Goal: Information Seeking & Learning: Learn about a topic

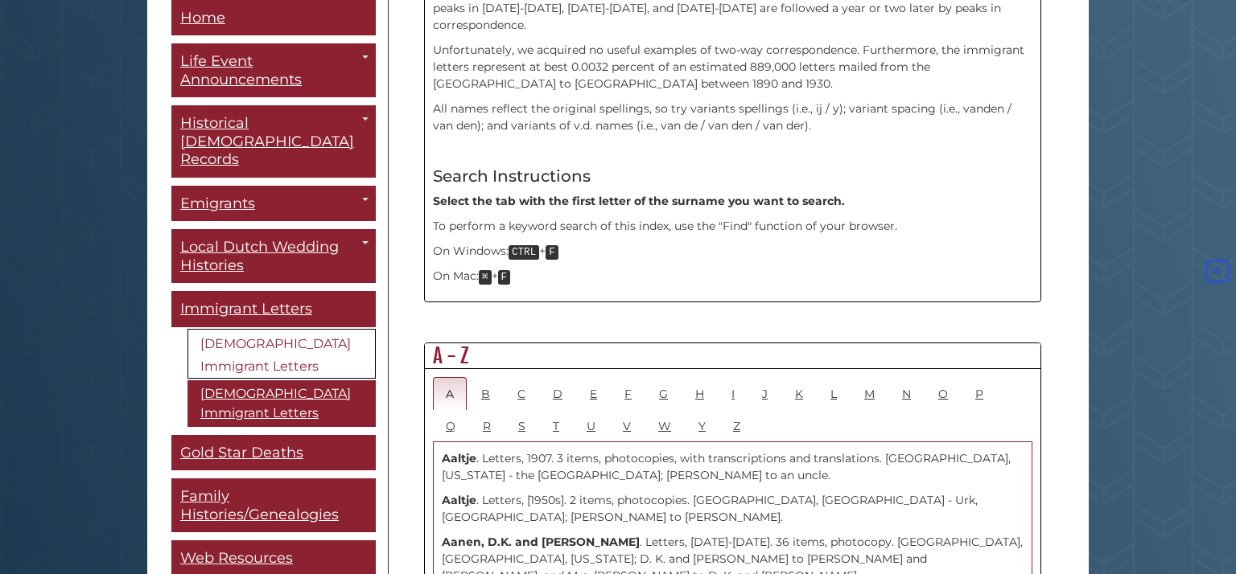
scroll to position [644, 0]
click at [491, 375] on link "B" at bounding box center [485, 391] width 35 height 33
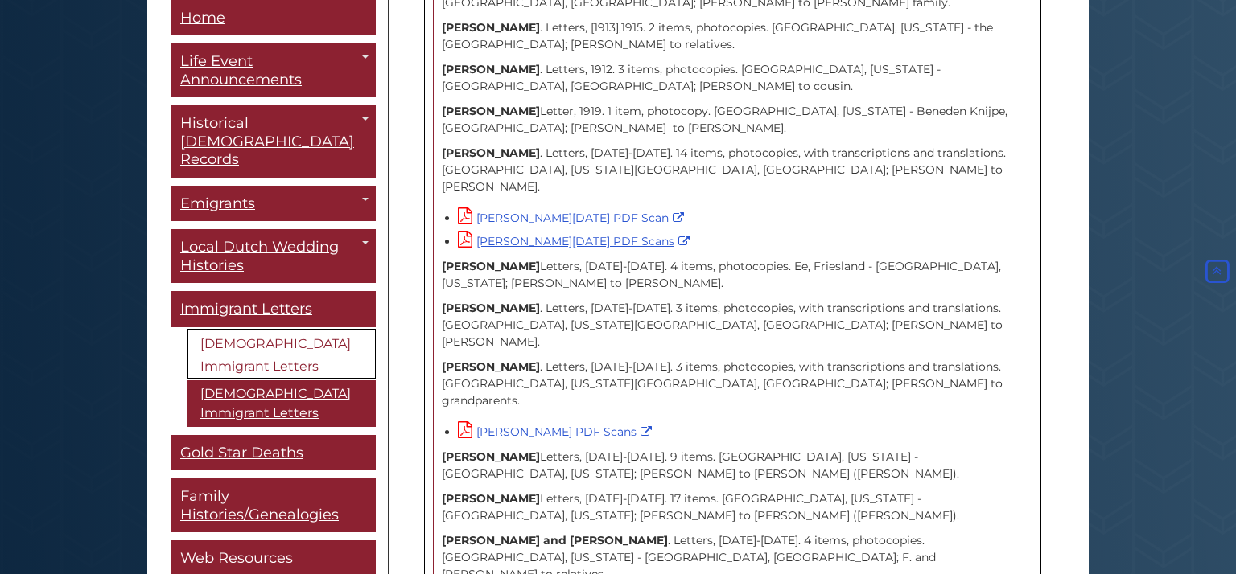
scroll to position [9525, 0]
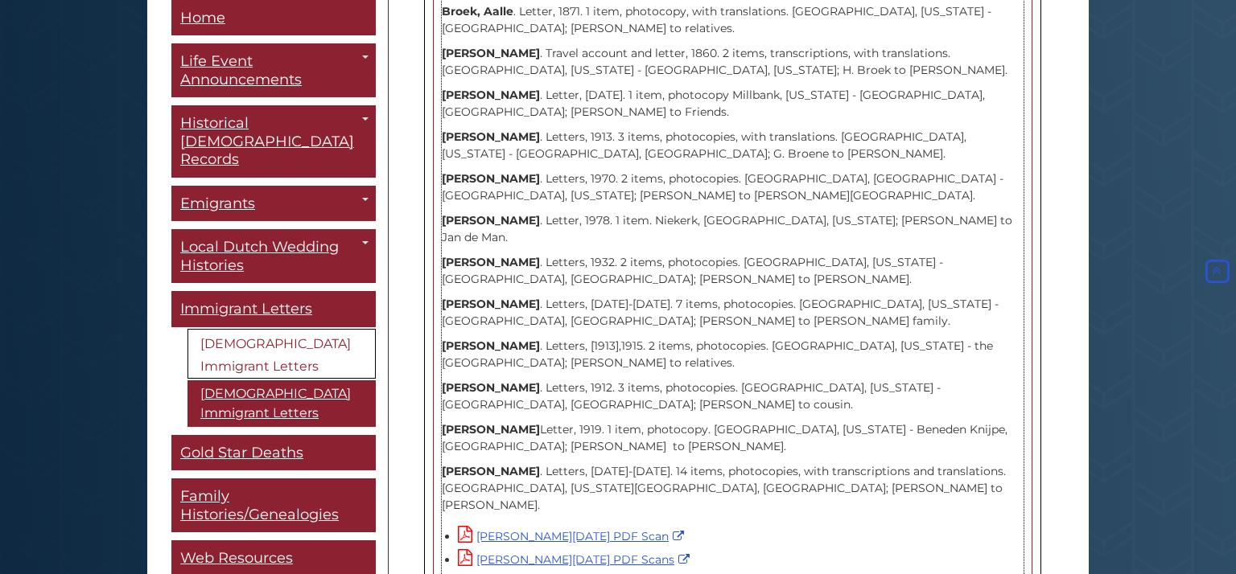
scroll to position [9171, 0]
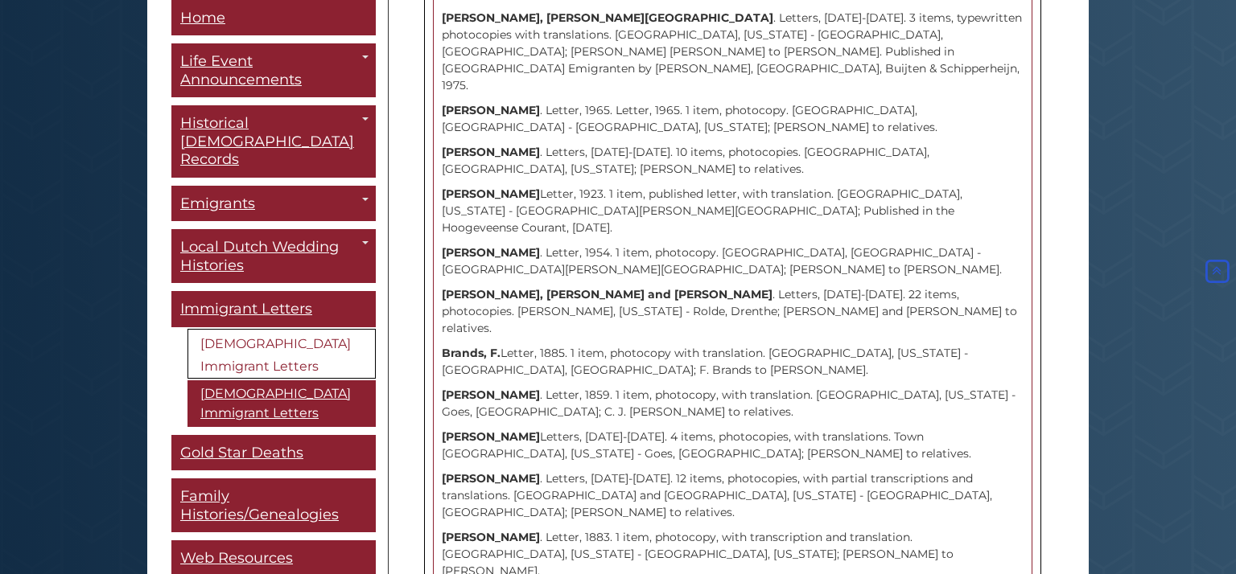
scroll to position [7948, 0]
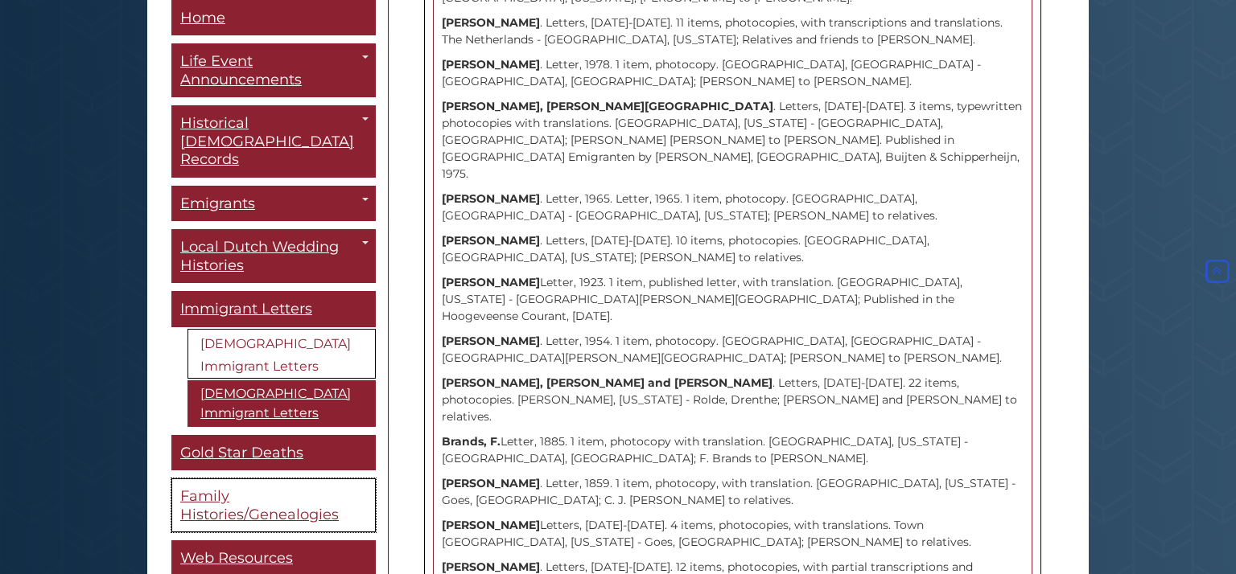
click at [220, 488] on span "Family Histories/Genealogies" at bounding box center [259, 506] width 158 height 36
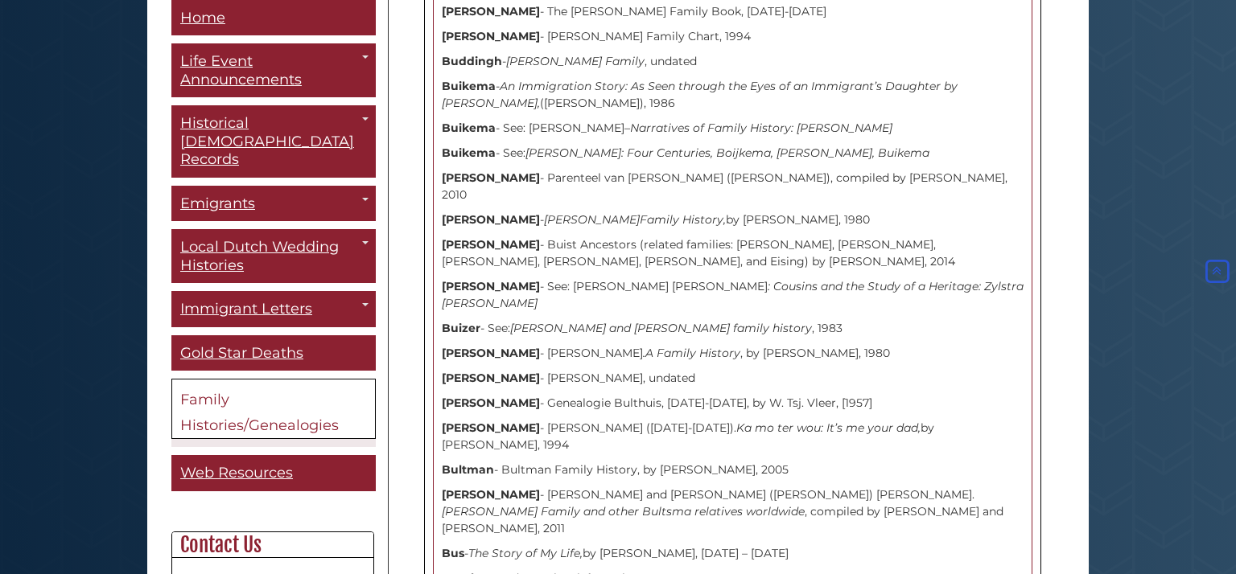
scroll to position [6629, 0]
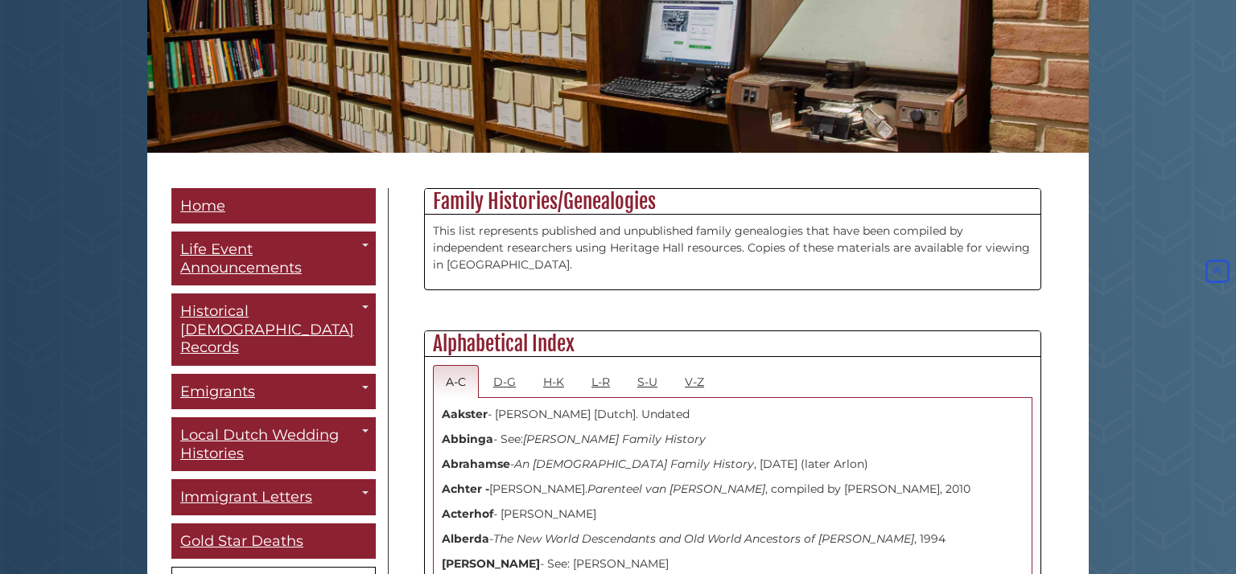
scroll to position [225, 0]
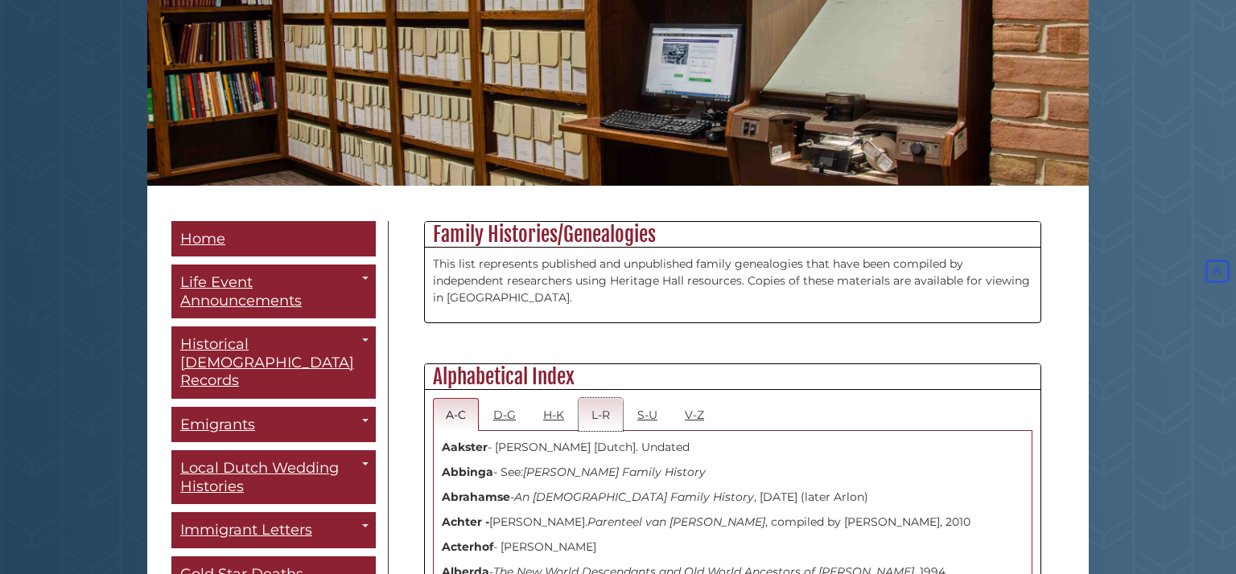
click at [609, 414] on link "L-R" at bounding box center [600, 414] width 44 height 33
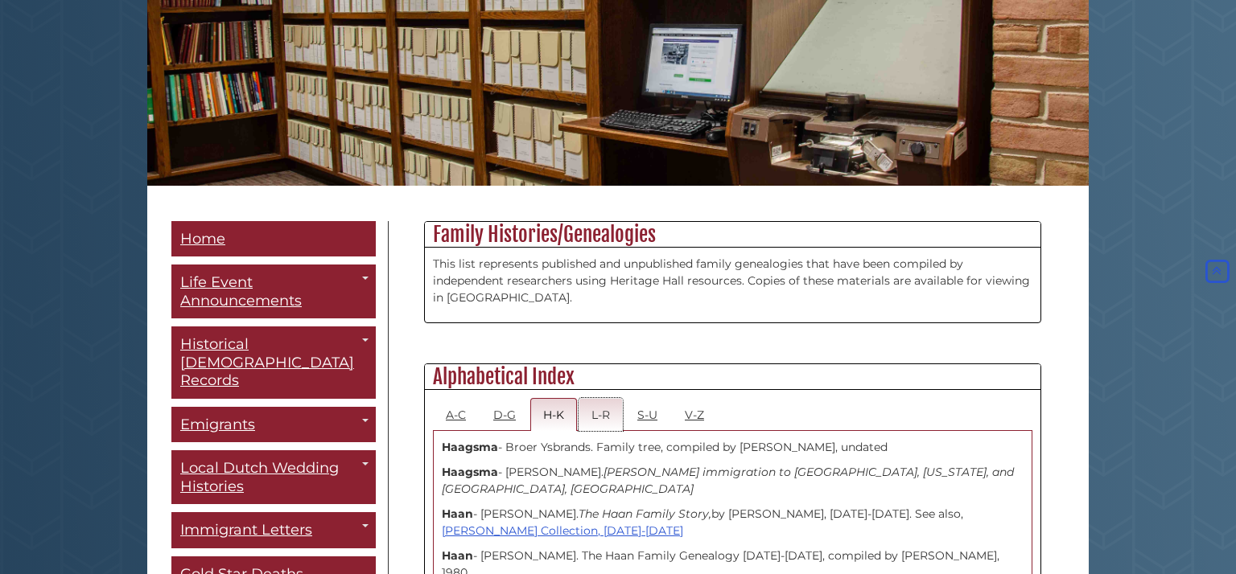
click at [604, 420] on link "L-R" at bounding box center [600, 414] width 44 height 33
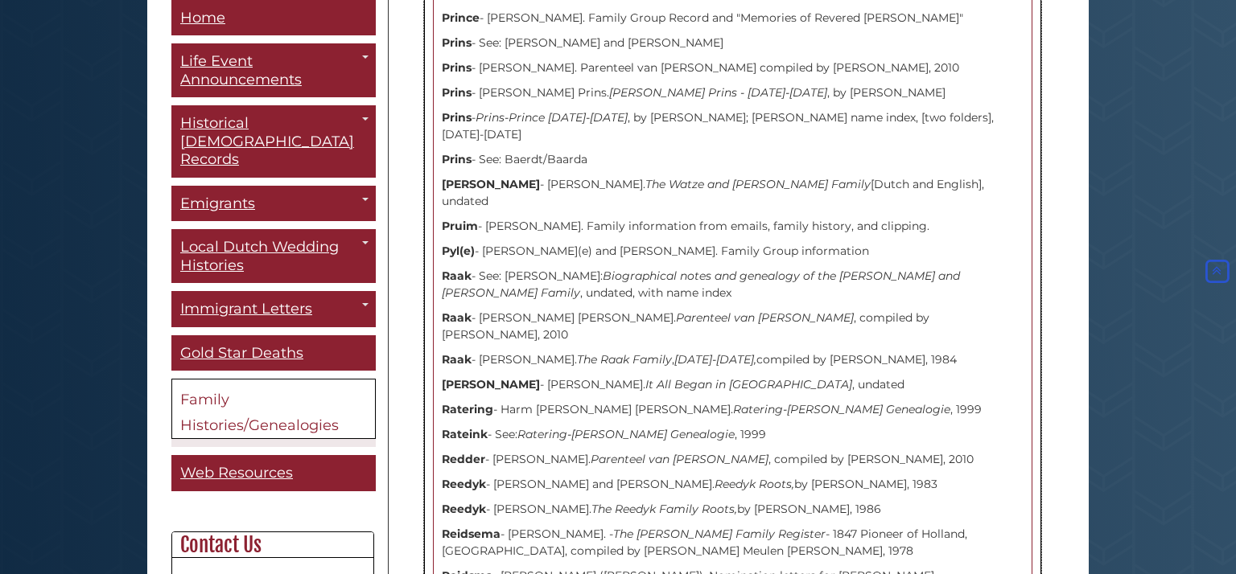
scroll to position [7884, 0]
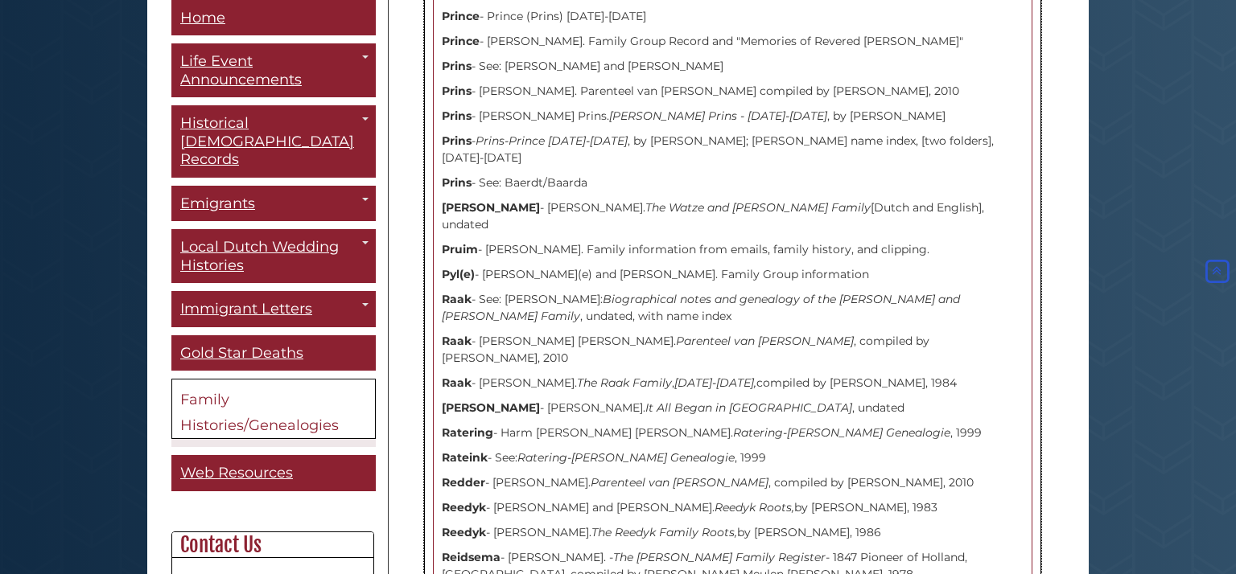
drag, startPoint x: 1035, startPoint y: 265, endPoint x: 1051, endPoint y: 29, distance: 237.1
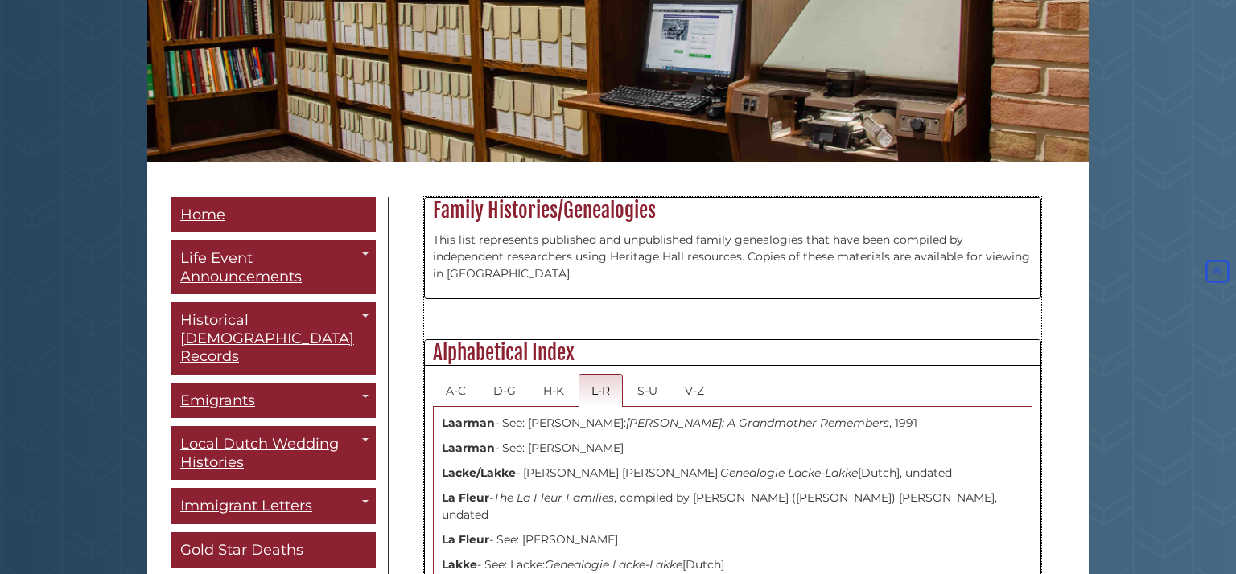
scroll to position [225, 0]
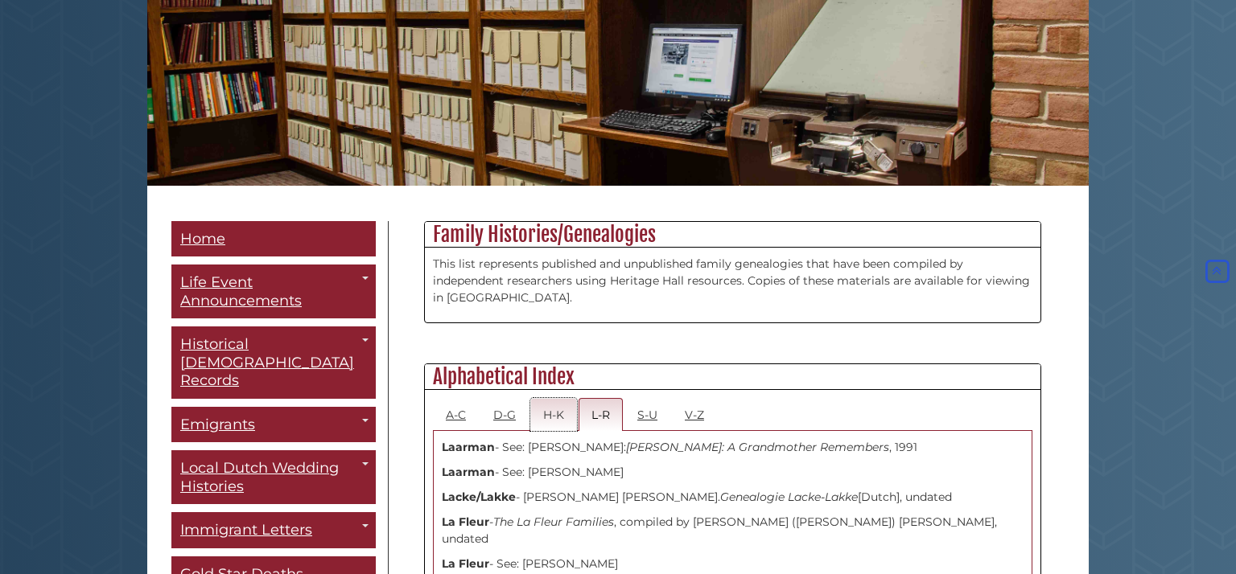
click at [555, 419] on link "H-K" at bounding box center [553, 414] width 47 height 33
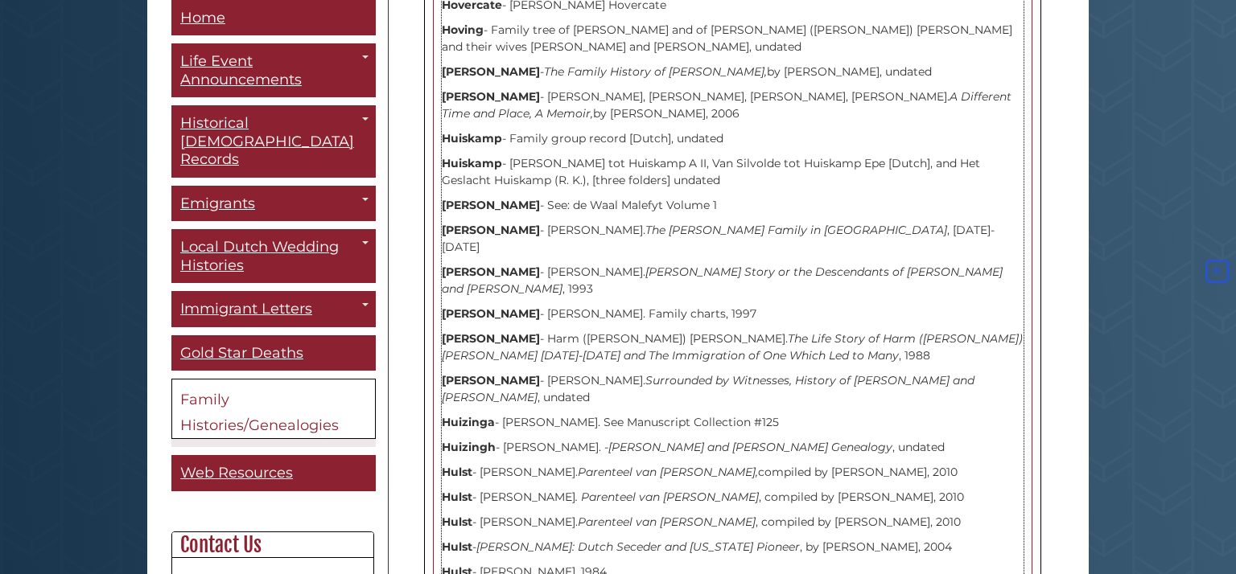
scroll to position [4441, 0]
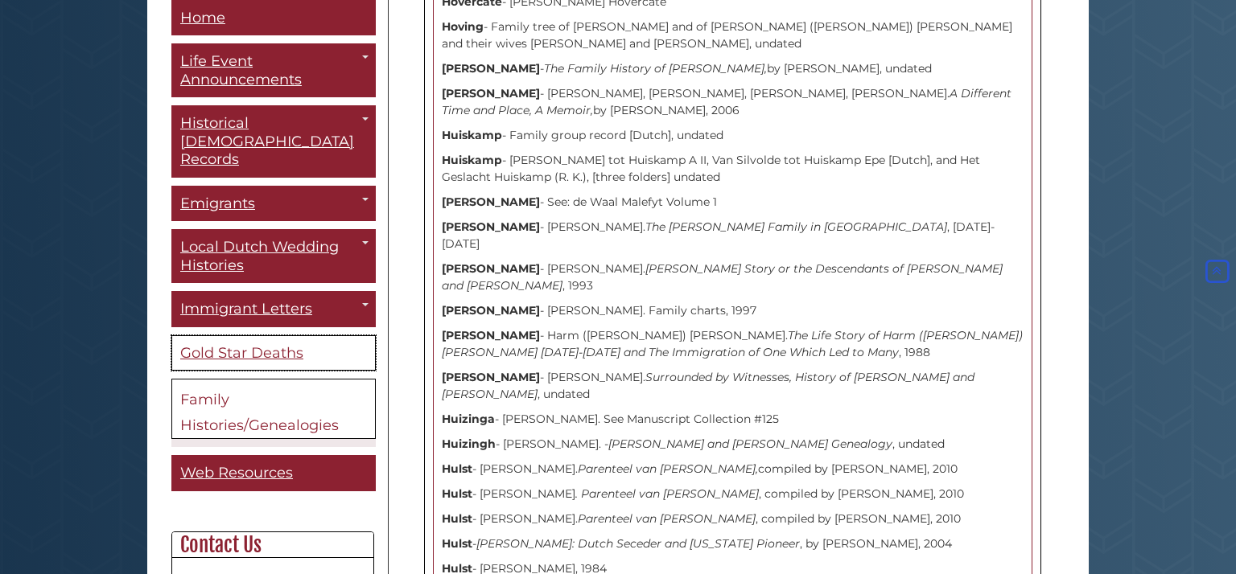
click at [264, 344] on span "Gold Star Deaths" at bounding box center [241, 353] width 123 height 18
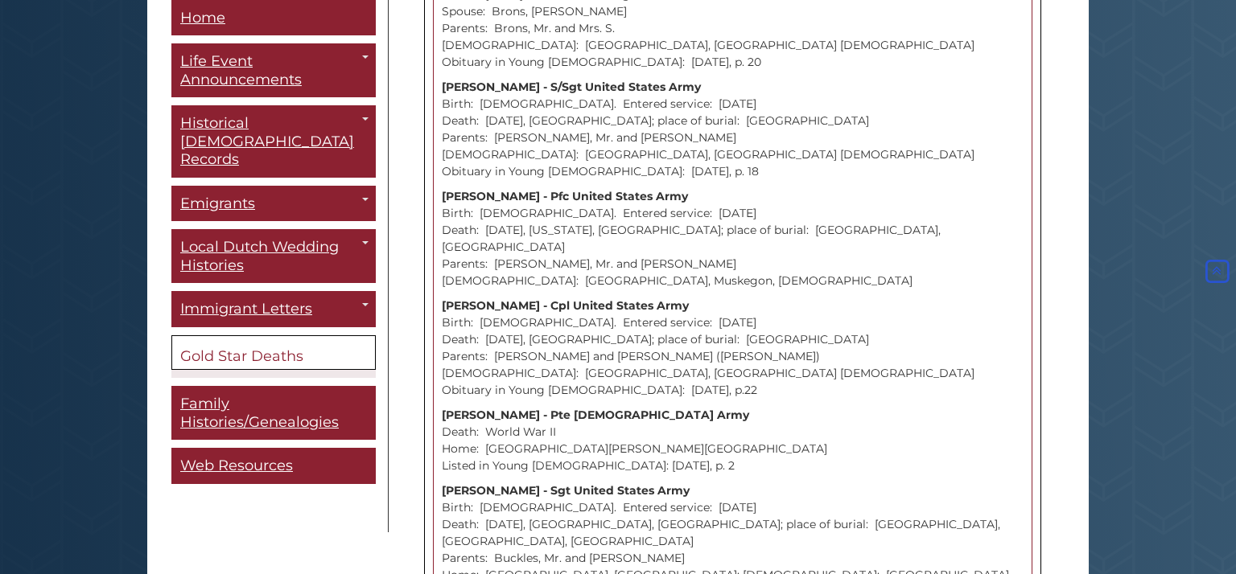
scroll to position [6758, 0]
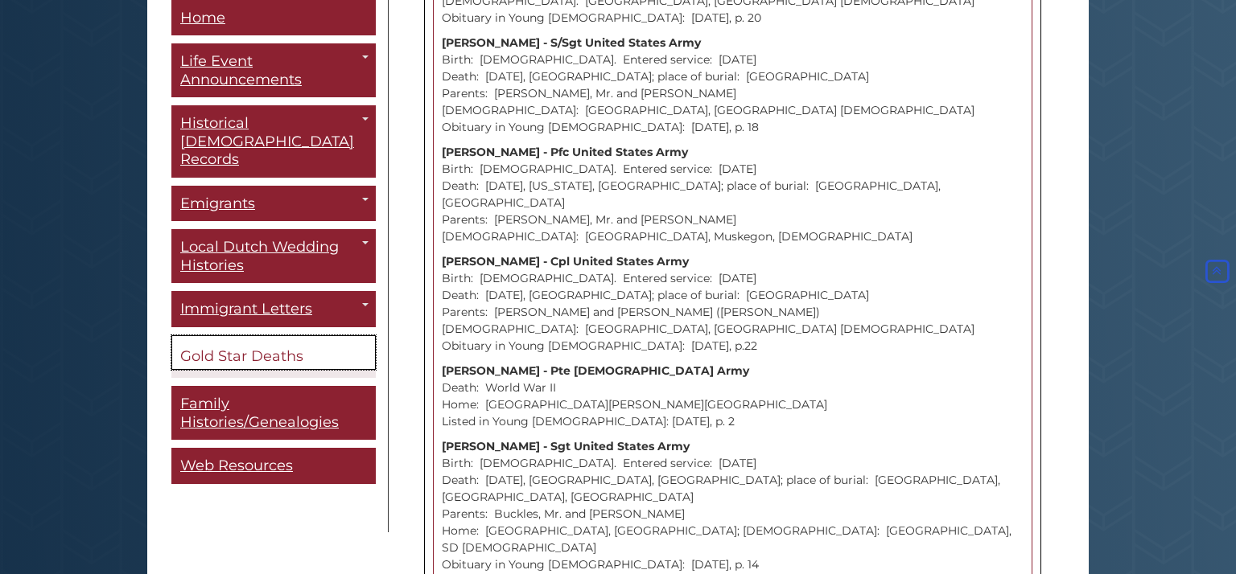
click at [264, 348] on span "Gold Star Deaths" at bounding box center [241, 357] width 123 height 18
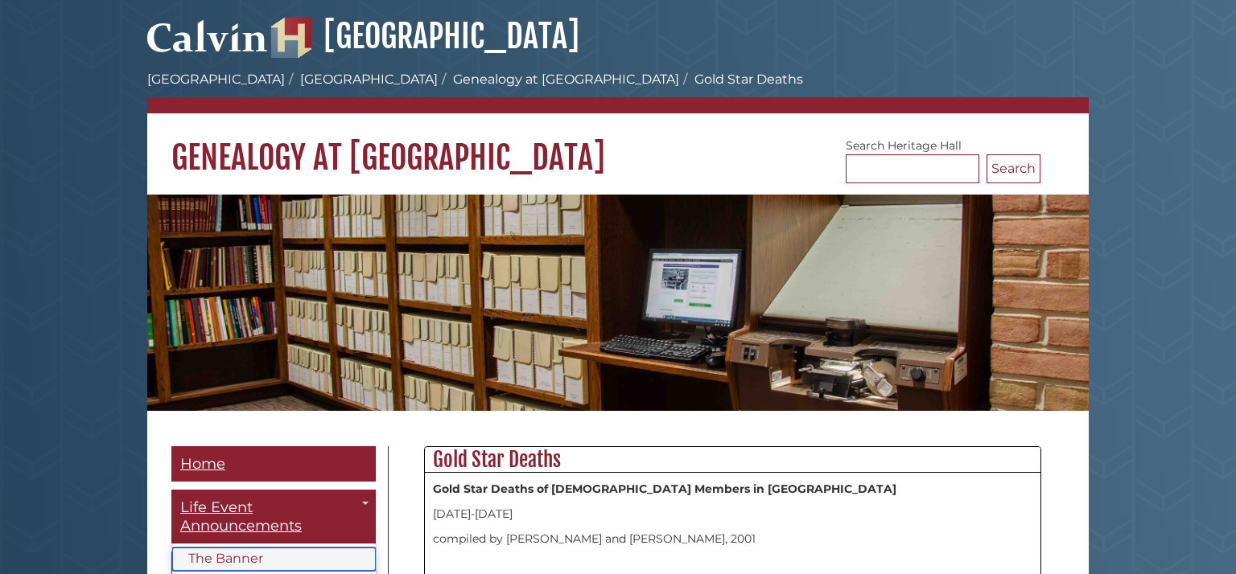
click at [261, 560] on link "The Banner" at bounding box center [274, 559] width 204 height 23
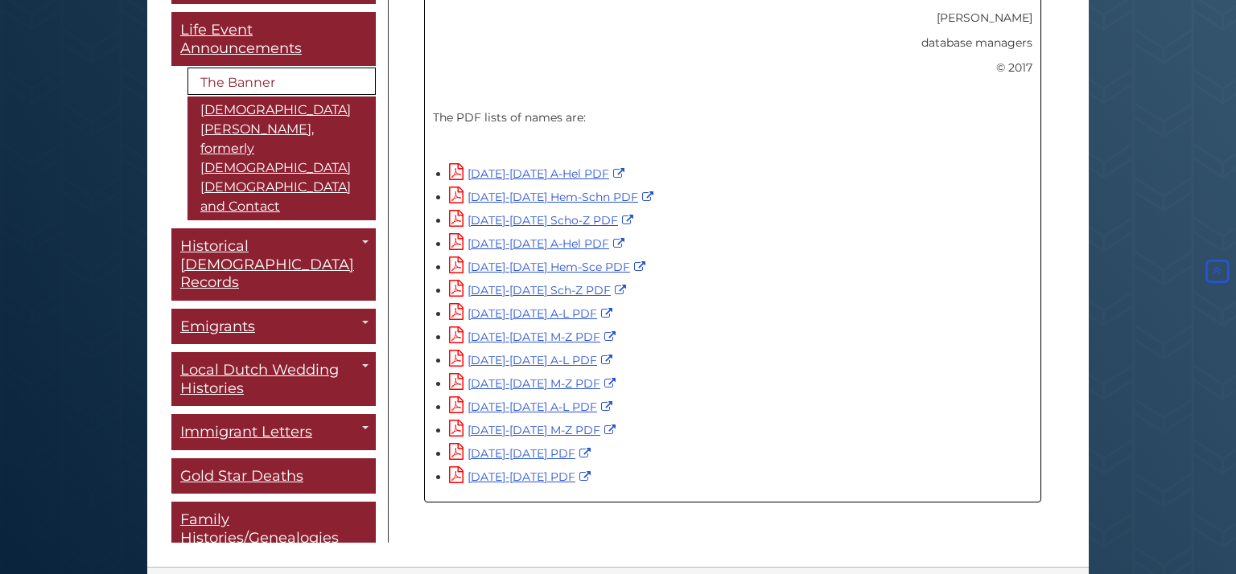
scroll to position [1127, 0]
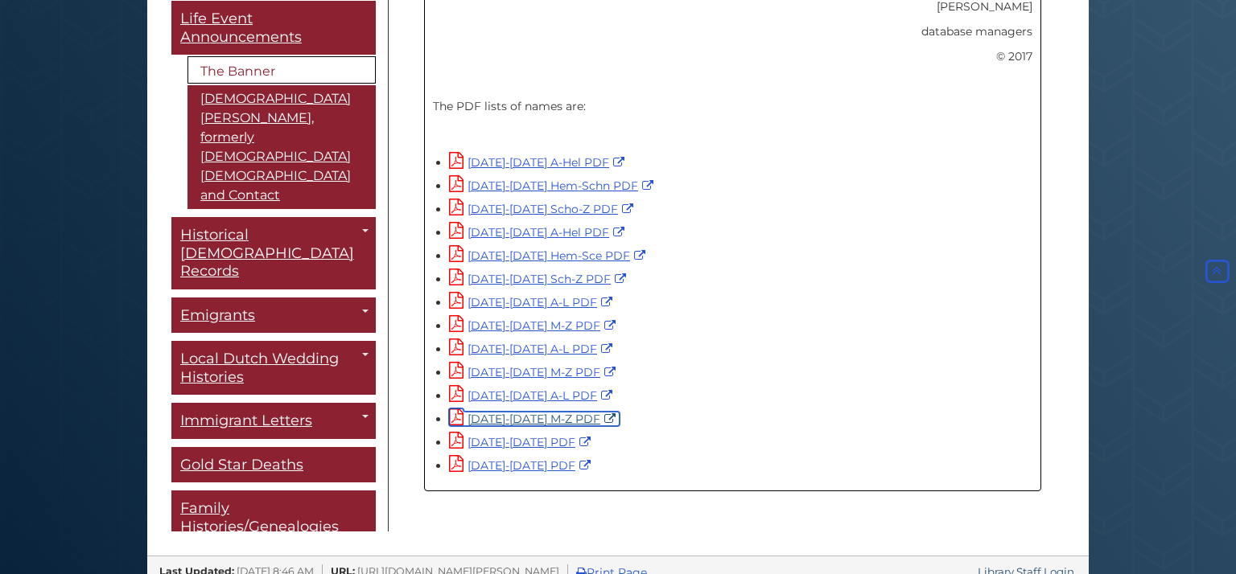
click at [479, 412] on link "[DATE]-[DATE] M-Z PDF" at bounding box center [534, 419] width 171 height 14
click at [515, 389] on link "[DATE]-[DATE] A-L PDF" at bounding box center [532, 396] width 167 height 14
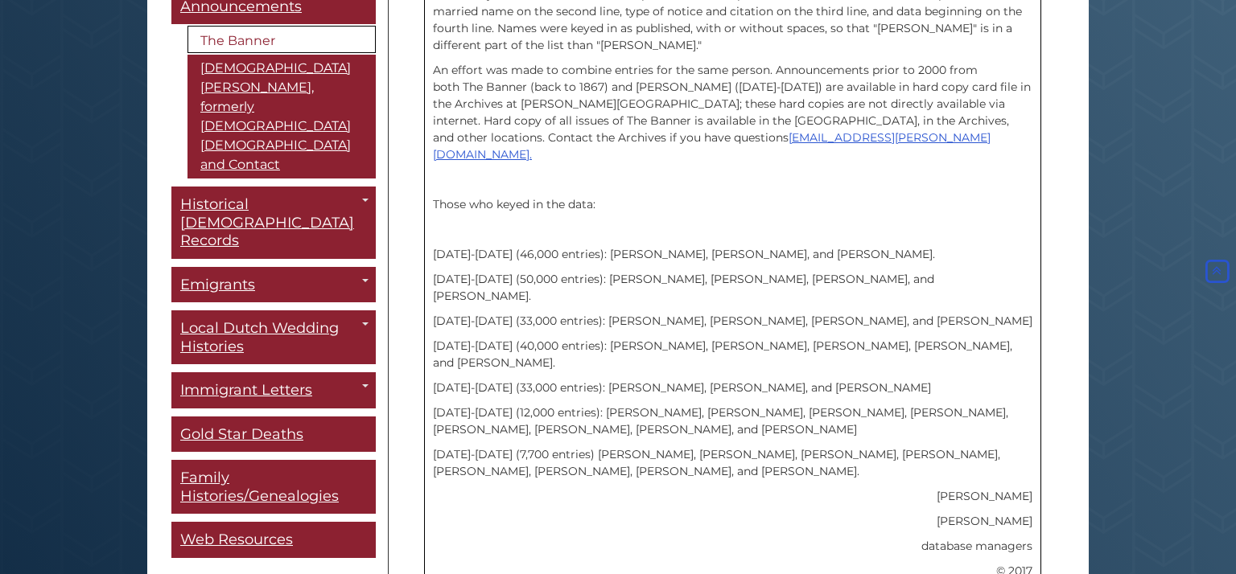
scroll to position [74, 0]
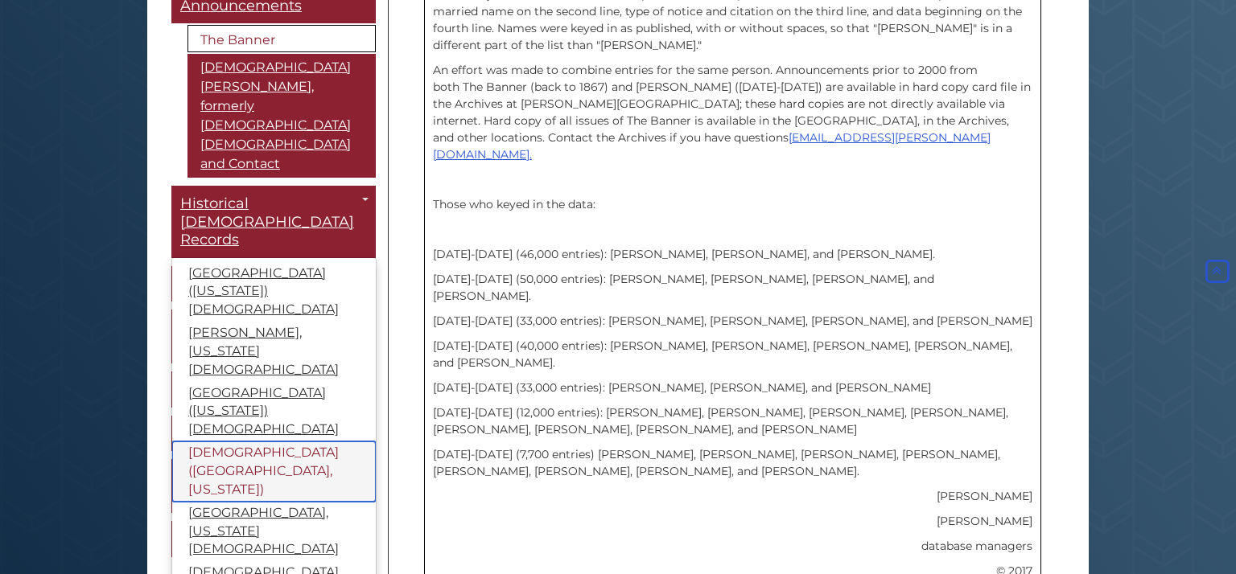
click at [217, 442] on link "[DEMOGRAPHIC_DATA] ([GEOGRAPHIC_DATA], [US_STATE])" at bounding box center [274, 472] width 204 height 60
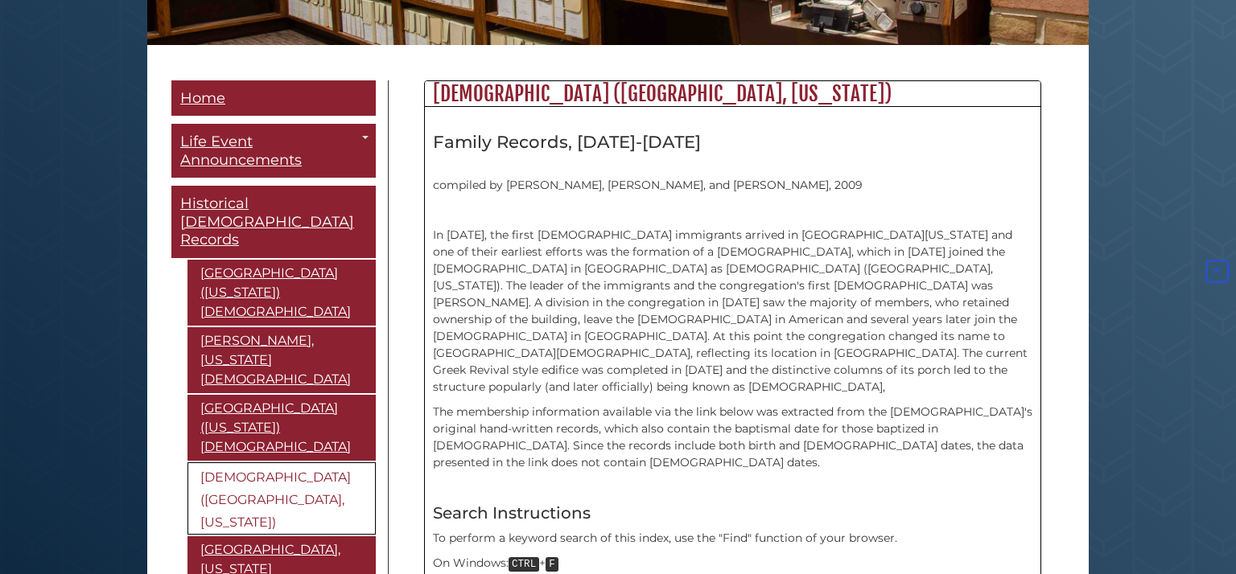
scroll to position [373, 0]
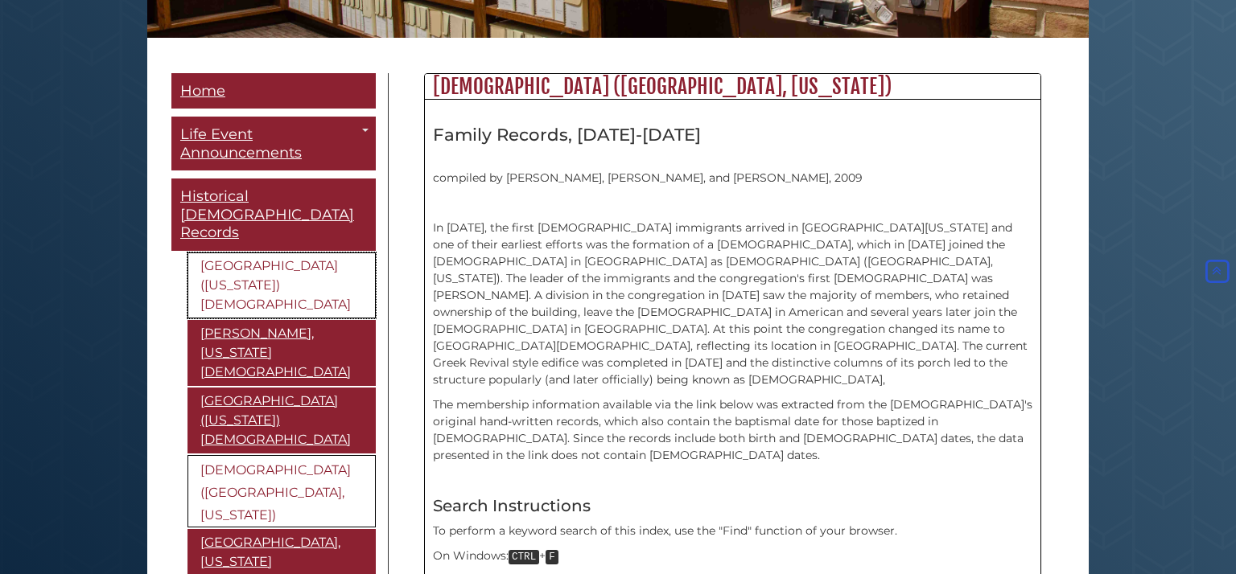
click at [247, 269] on link "[GEOGRAPHIC_DATA] ([US_STATE]) [DEMOGRAPHIC_DATA]" at bounding box center [281, 286] width 188 height 66
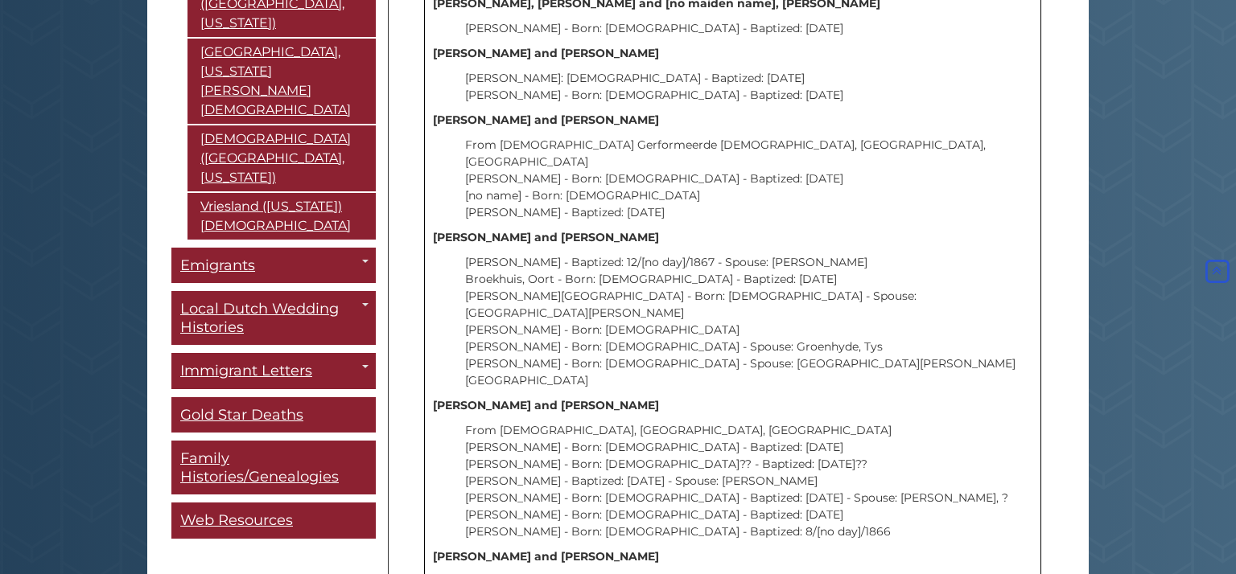
scroll to position [400, 0]
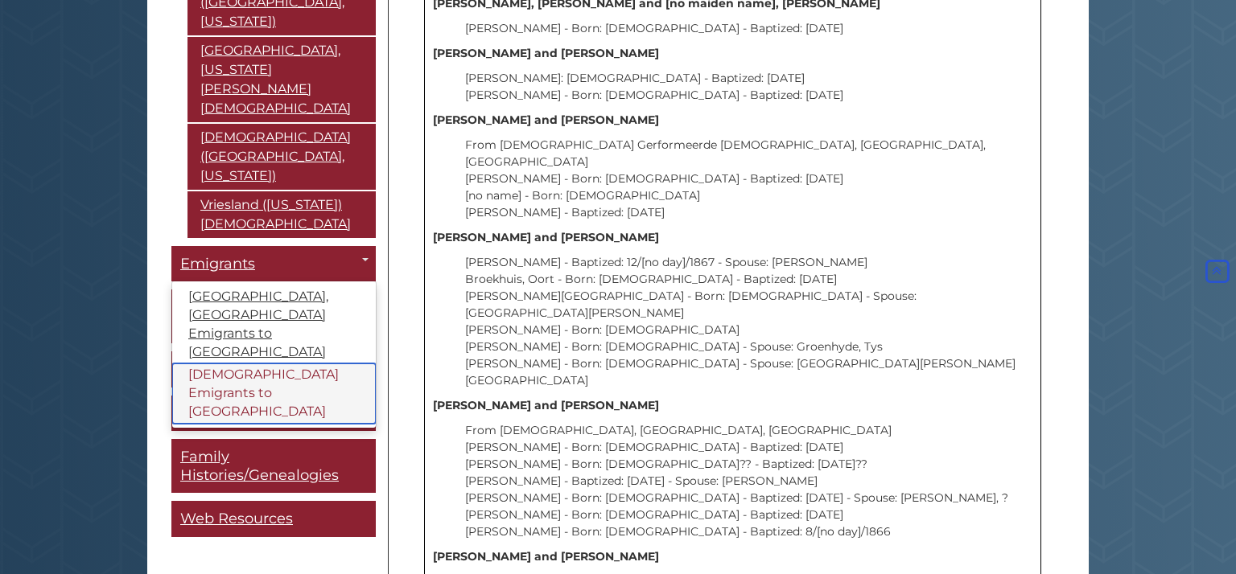
click at [250, 364] on link "[DEMOGRAPHIC_DATA] Emigrants to [GEOGRAPHIC_DATA]" at bounding box center [274, 394] width 204 height 60
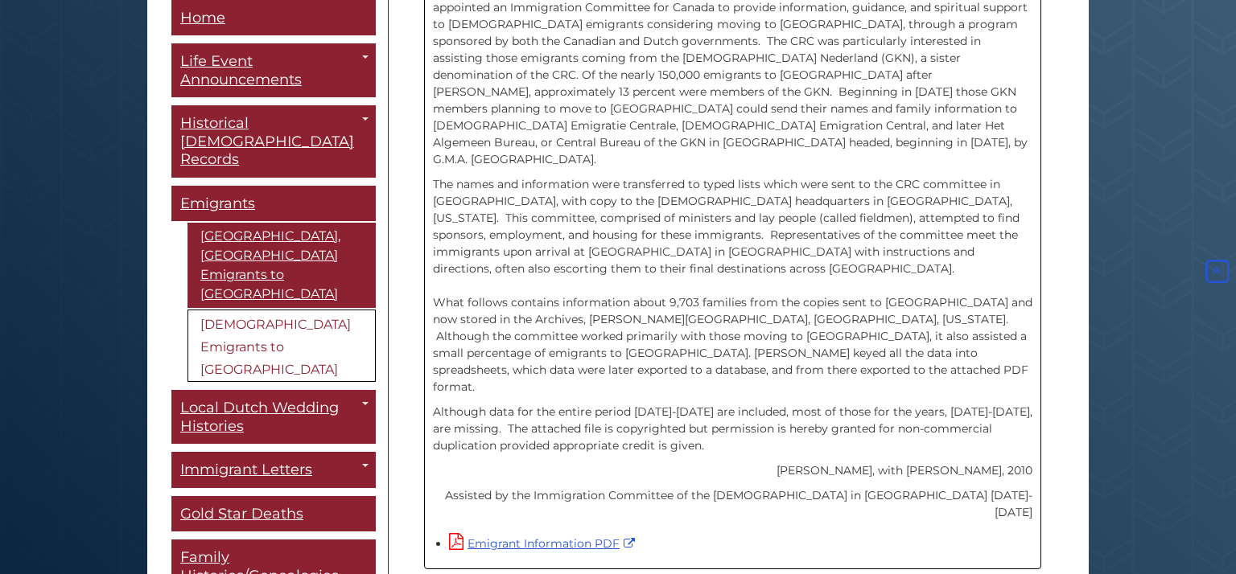
scroll to position [515, 0]
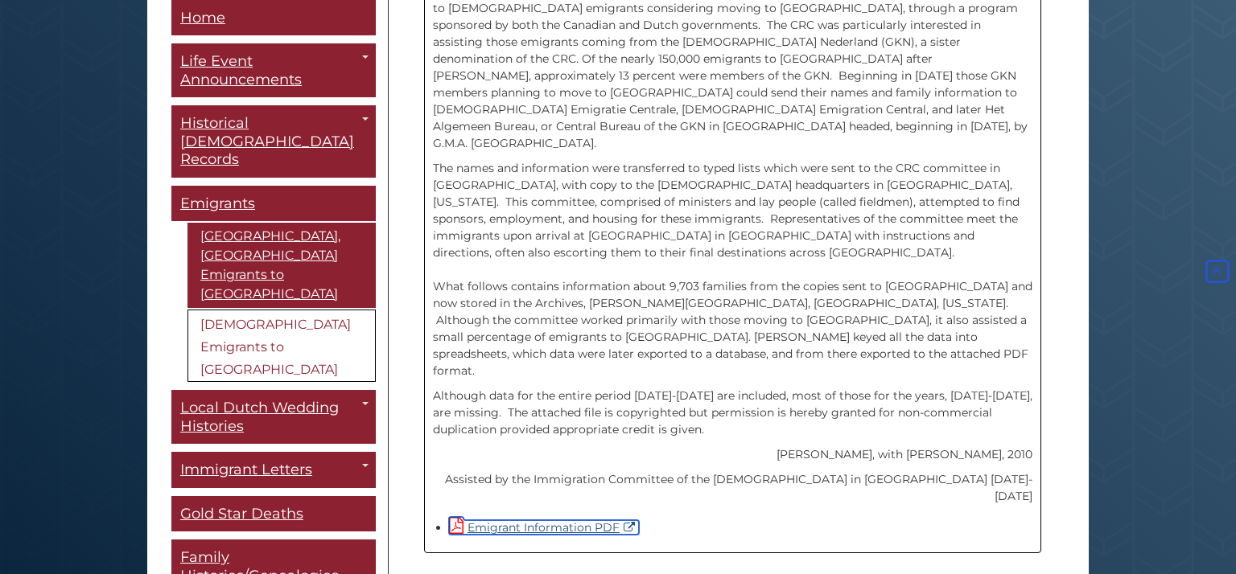
click at [457, 517] on icon at bounding box center [456, 525] width 14 height 17
